Goal: Information Seeking & Learning: Find specific page/section

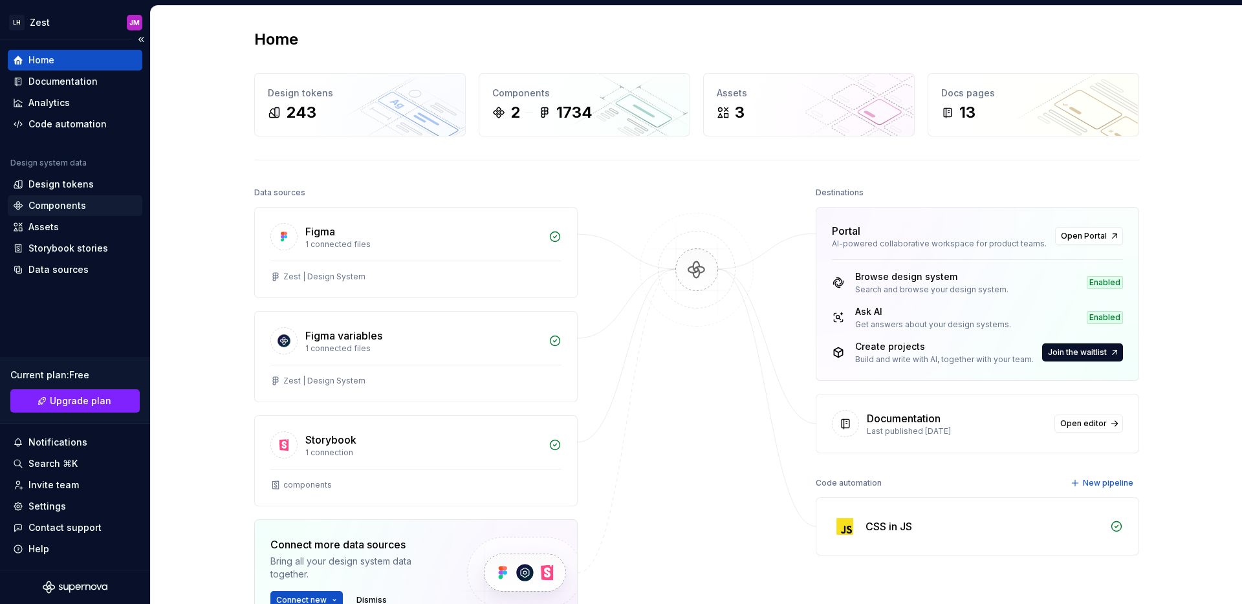
click at [65, 203] on div "Components" at bounding box center [57, 205] width 58 height 13
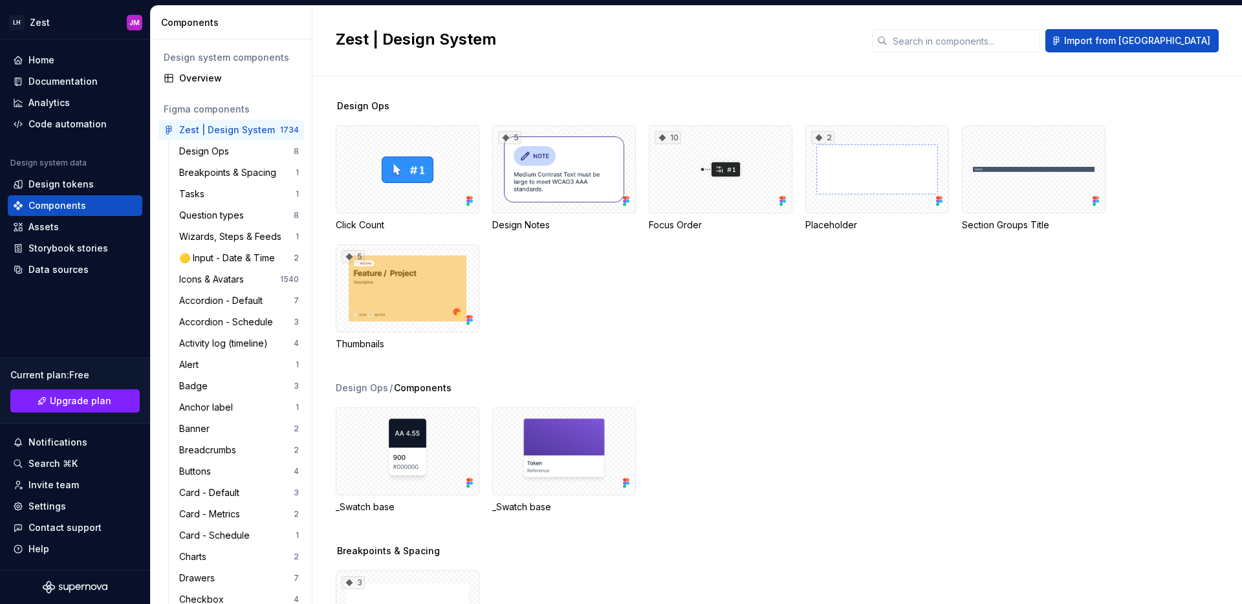
click at [209, 53] on div "Design system components" at bounding box center [231, 57] width 135 height 13
click at [225, 61] on div "Design system components" at bounding box center [231, 57] width 135 height 13
click at [1016, 36] on input "text" at bounding box center [964, 40] width 153 height 23
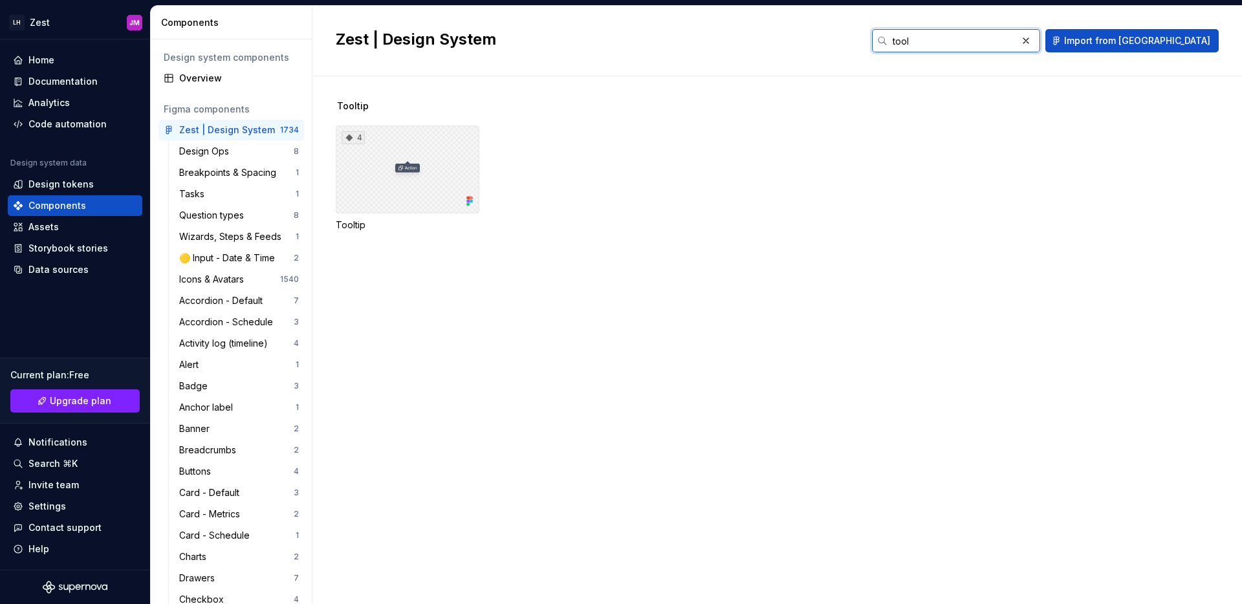
type input "tool"
click at [369, 168] on div "4" at bounding box center [408, 170] width 144 height 88
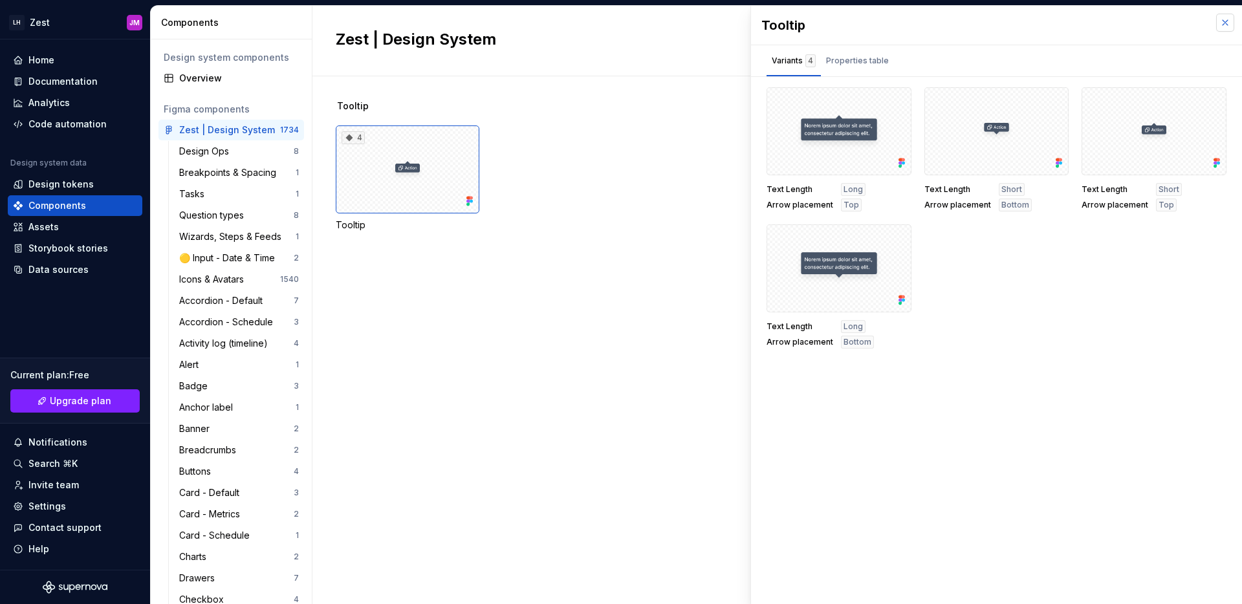
click at [1223, 21] on button "button" at bounding box center [1225, 23] width 18 height 18
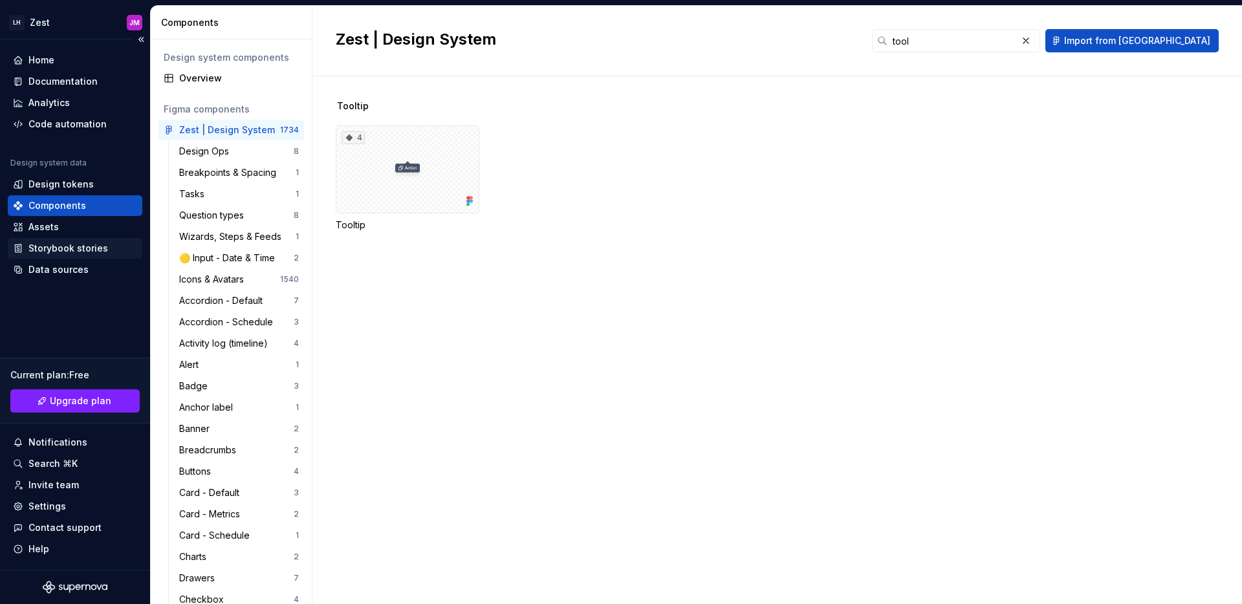
click at [104, 245] on div "Storybook stories" at bounding box center [68, 248] width 80 height 13
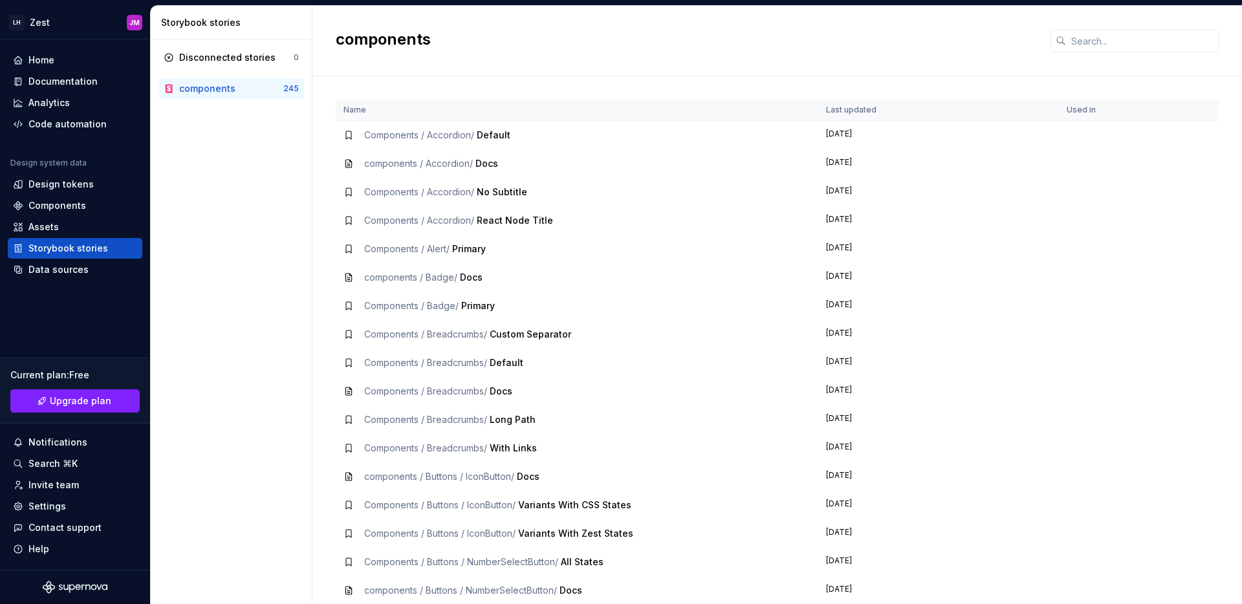
click at [637, 81] on div "Name Last updated Used in Components / Accordion / Default [DATE] components / …" at bounding box center [777, 340] width 883 height 528
click at [1098, 38] on input "text" at bounding box center [1142, 40] width 153 height 23
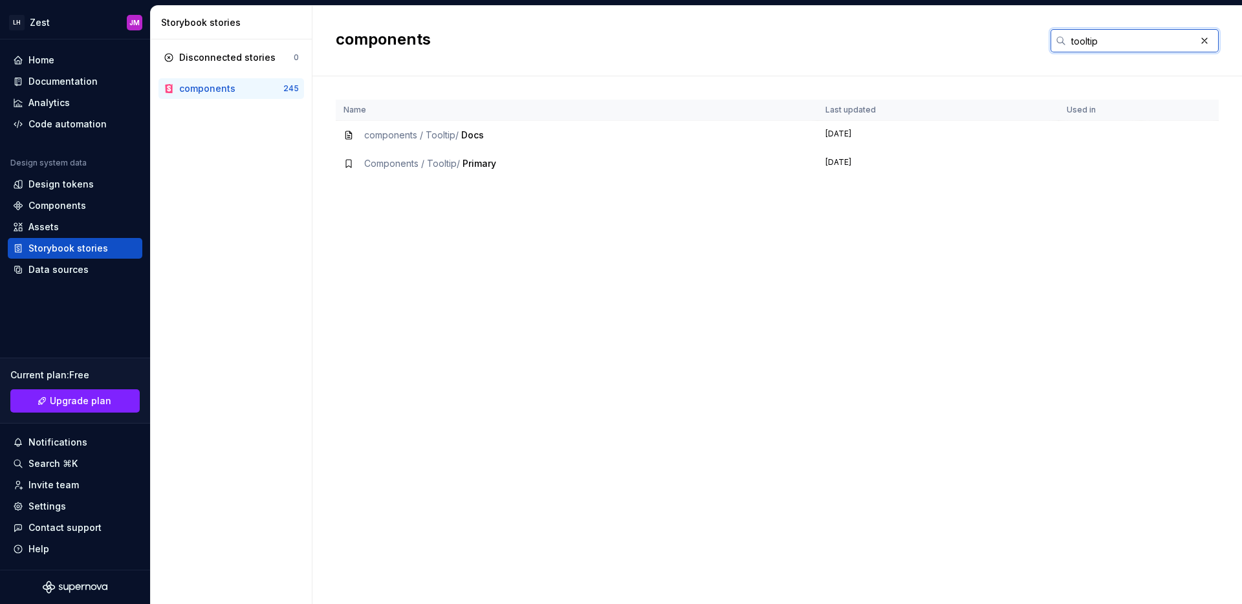
type input "tooltip"
click at [464, 168] on span "Primary" at bounding box center [480, 163] width 34 height 11
click at [479, 165] on span "Primary" at bounding box center [480, 163] width 34 height 11
click at [884, 160] on td "[DATE]" at bounding box center [938, 163] width 241 height 28
click at [855, 137] on td "[DATE]" at bounding box center [938, 135] width 241 height 29
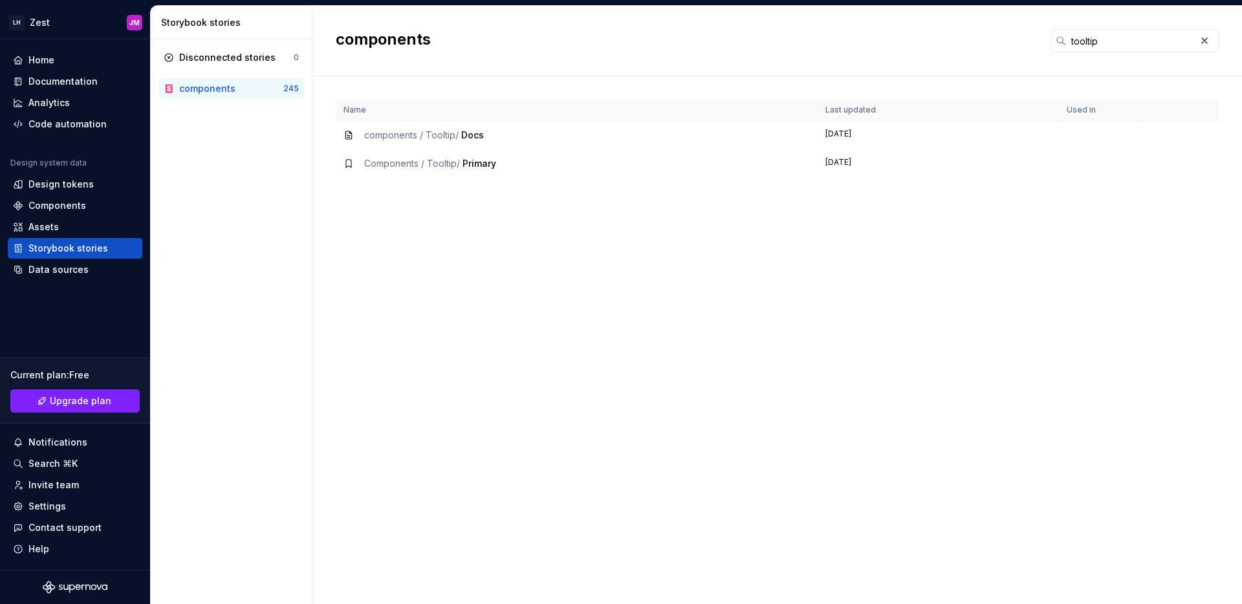
click at [342, 151] on td "Components / Tooltip / Primary" at bounding box center [577, 163] width 482 height 28
click at [350, 138] on icon at bounding box center [349, 135] width 6 height 8
